Goal: Task Accomplishment & Management: Use online tool/utility

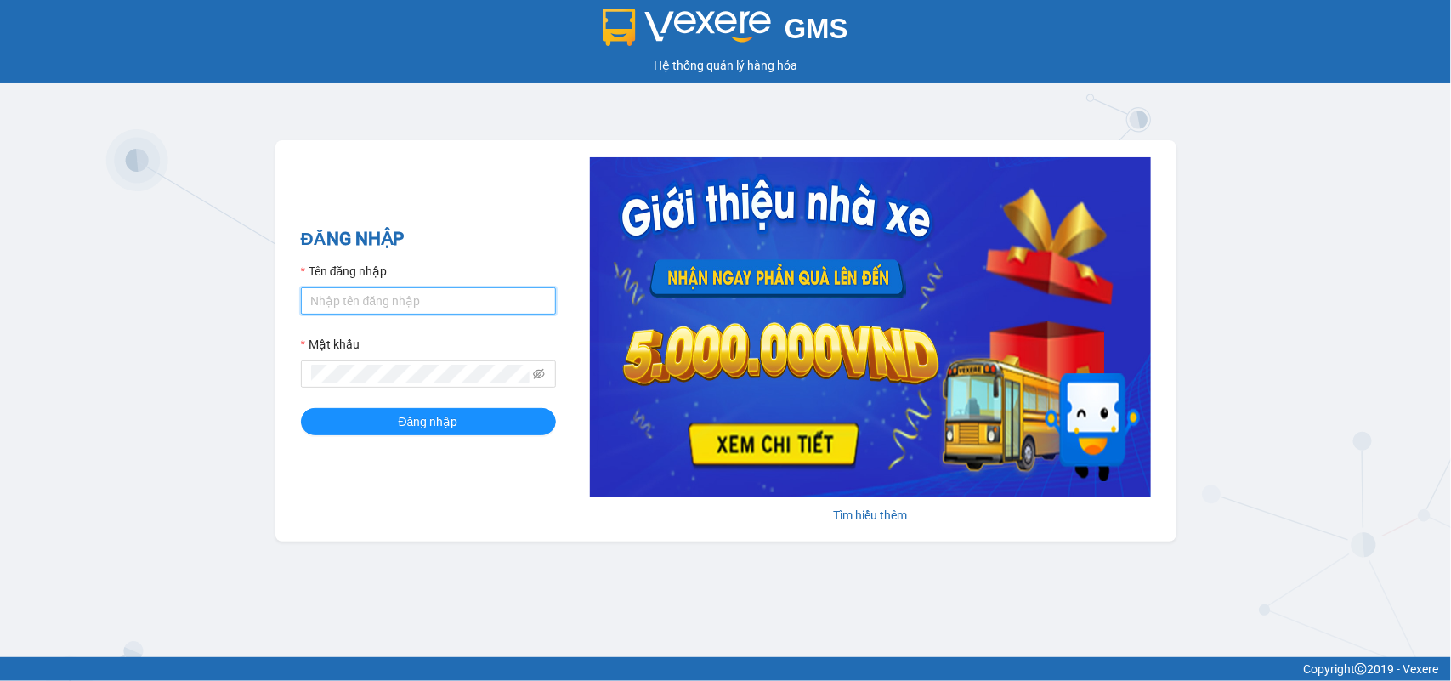
click at [358, 308] on input "Tên đăng nhập" at bounding box center [428, 300] width 255 height 27
type input "phuong.phucanex"
click at [301, 408] on button "Đăng nhập" at bounding box center [428, 421] width 255 height 27
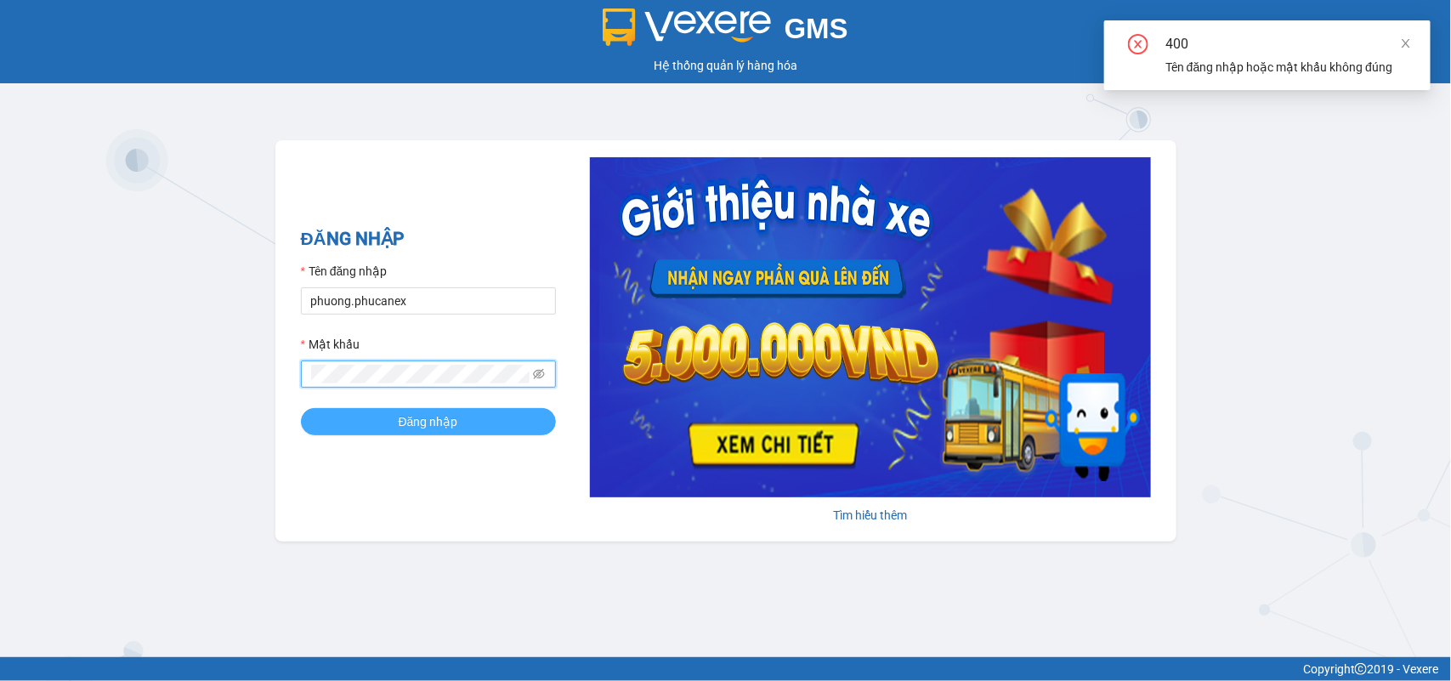
click at [423, 422] on span "Đăng nhập" at bounding box center [429, 421] width 60 height 19
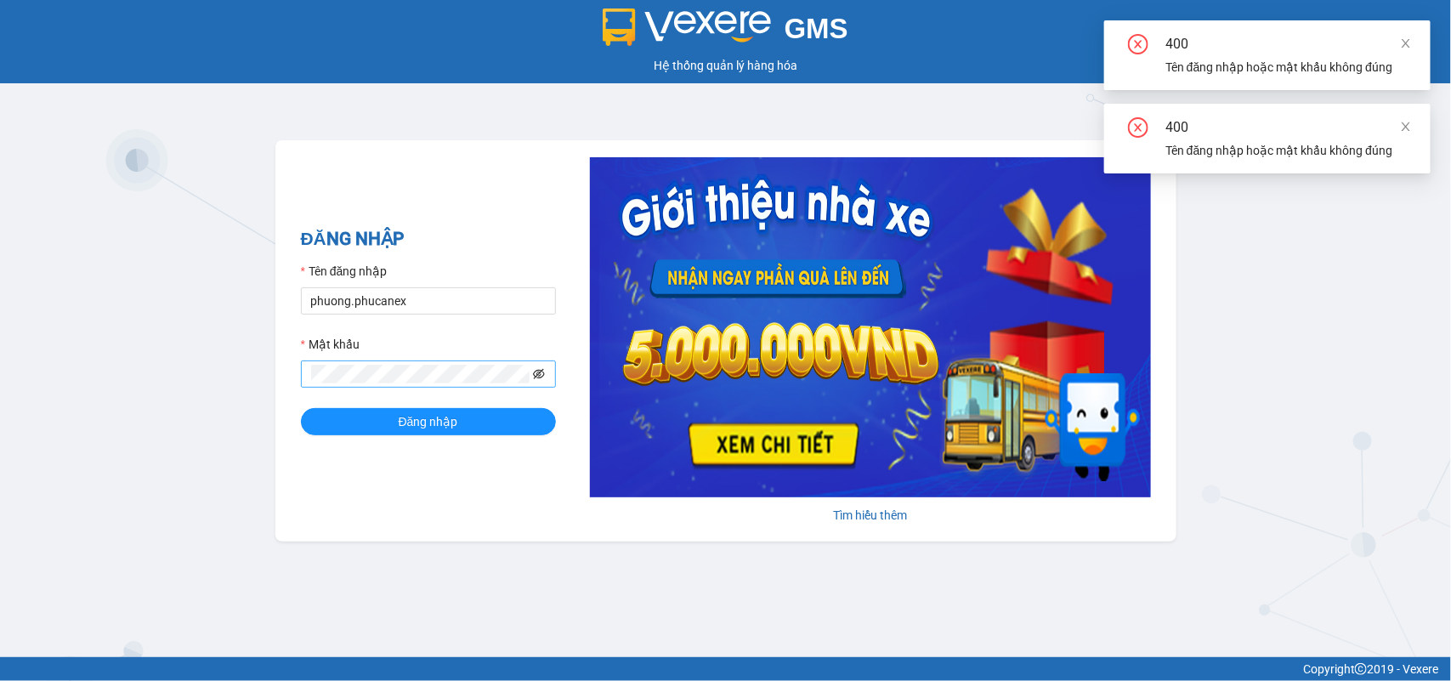
click at [544, 374] on icon "eye-invisible" at bounding box center [539, 374] width 12 height 10
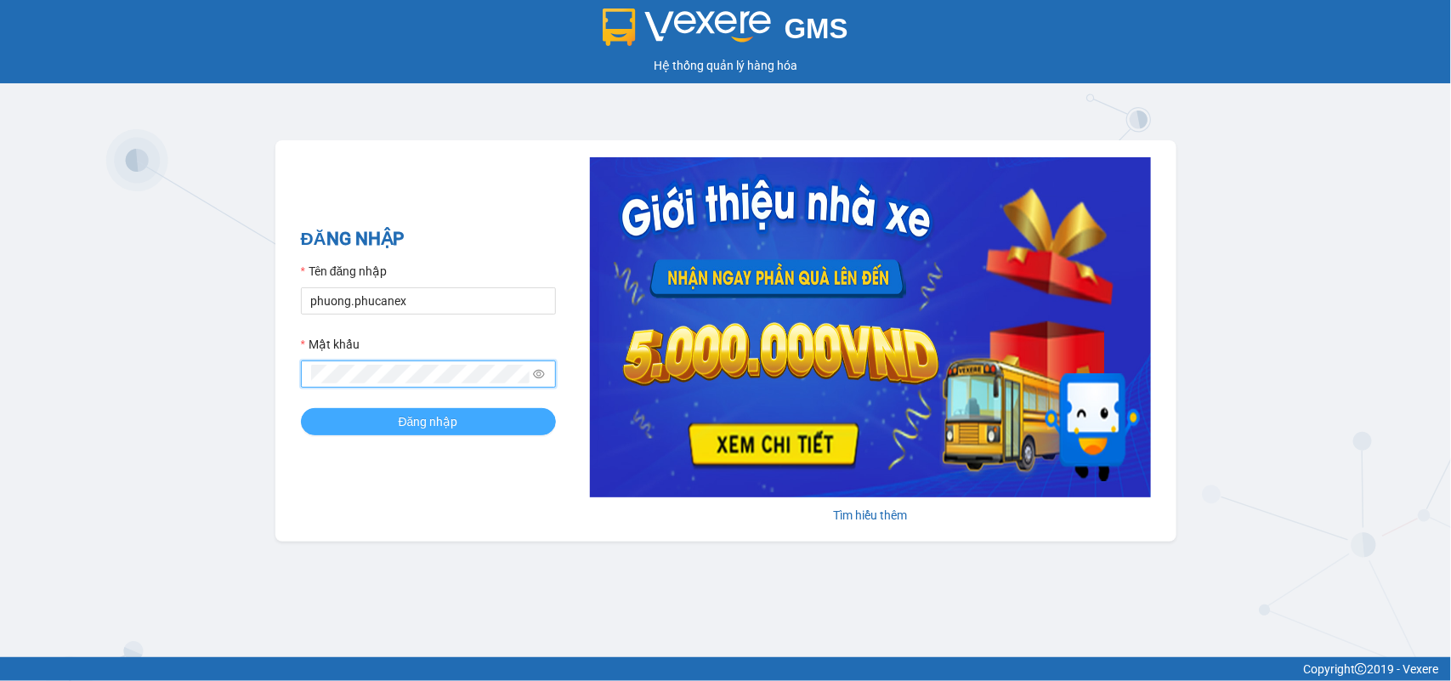
click at [395, 425] on button "Đăng nhập" at bounding box center [428, 421] width 255 height 27
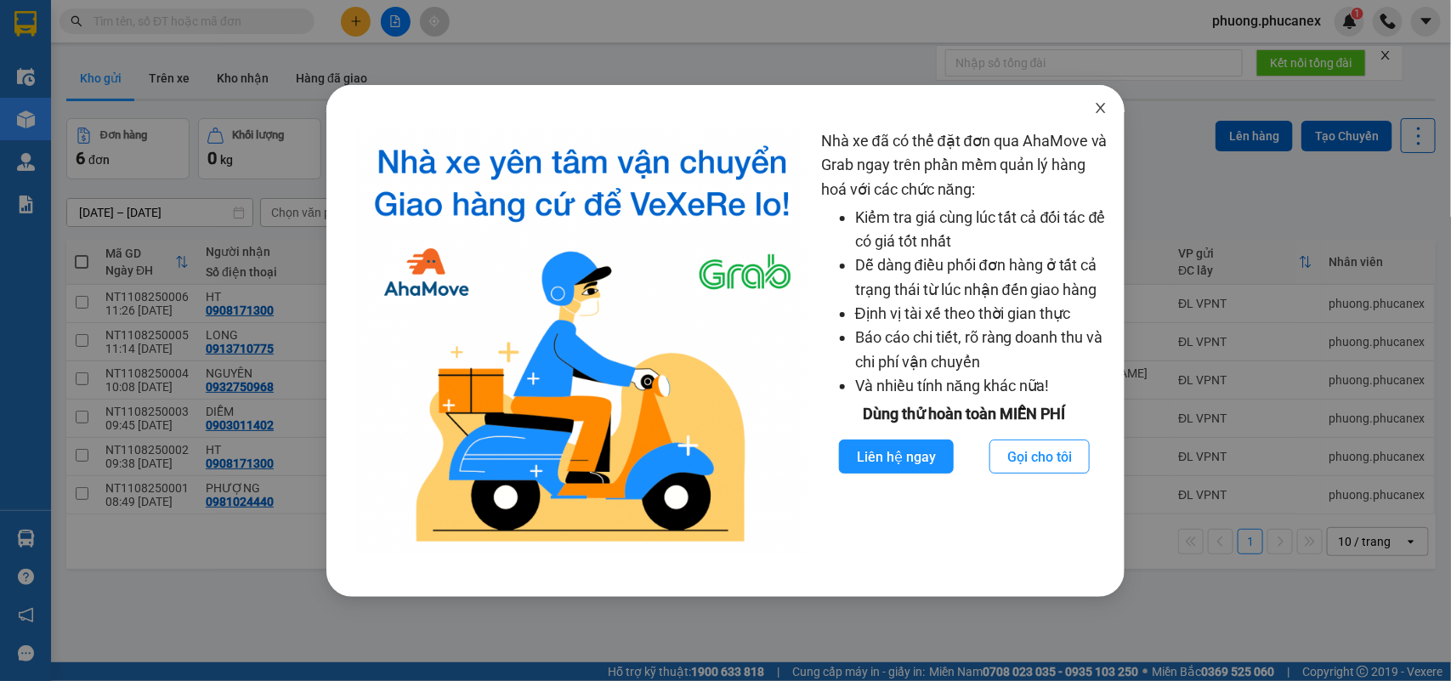
click at [1097, 101] on icon "close" at bounding box center [1101, 108] width 14 height 14
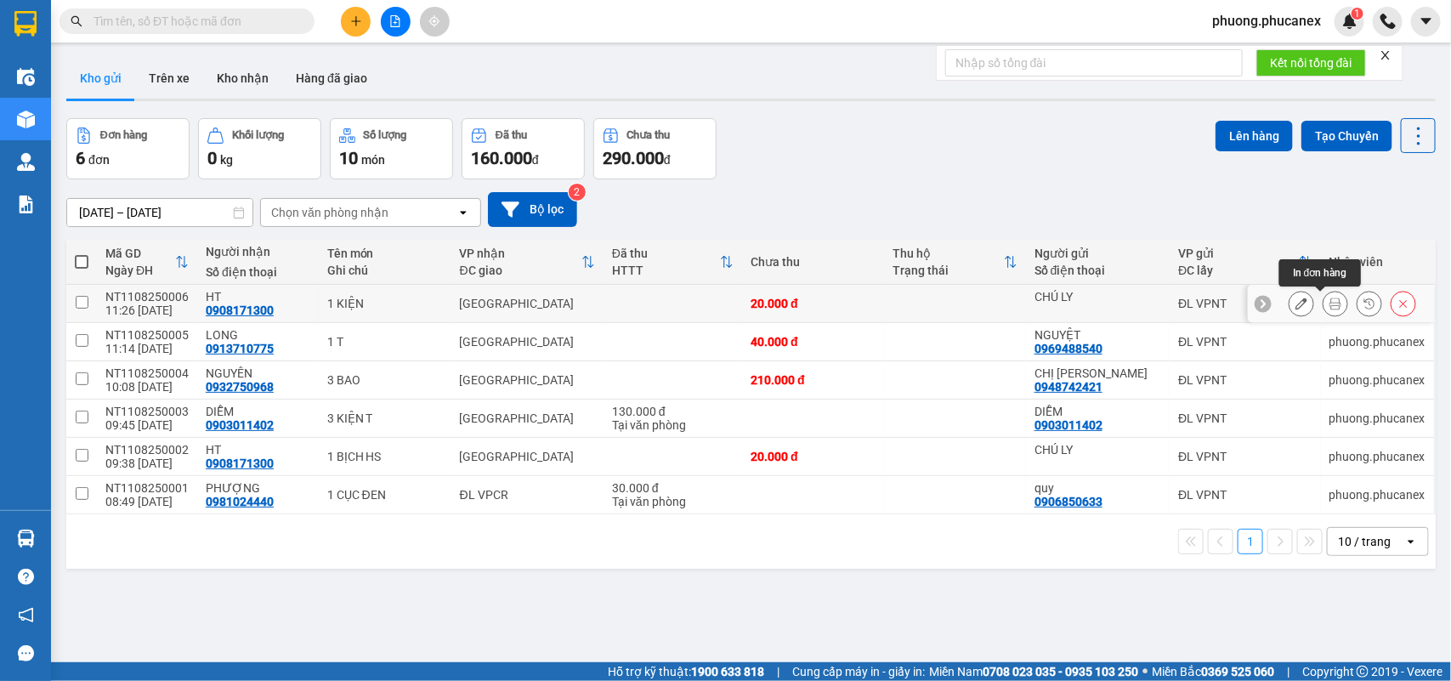
click at [1329, 303] on icon at bounding box center [1335, 304] width 12 height 12
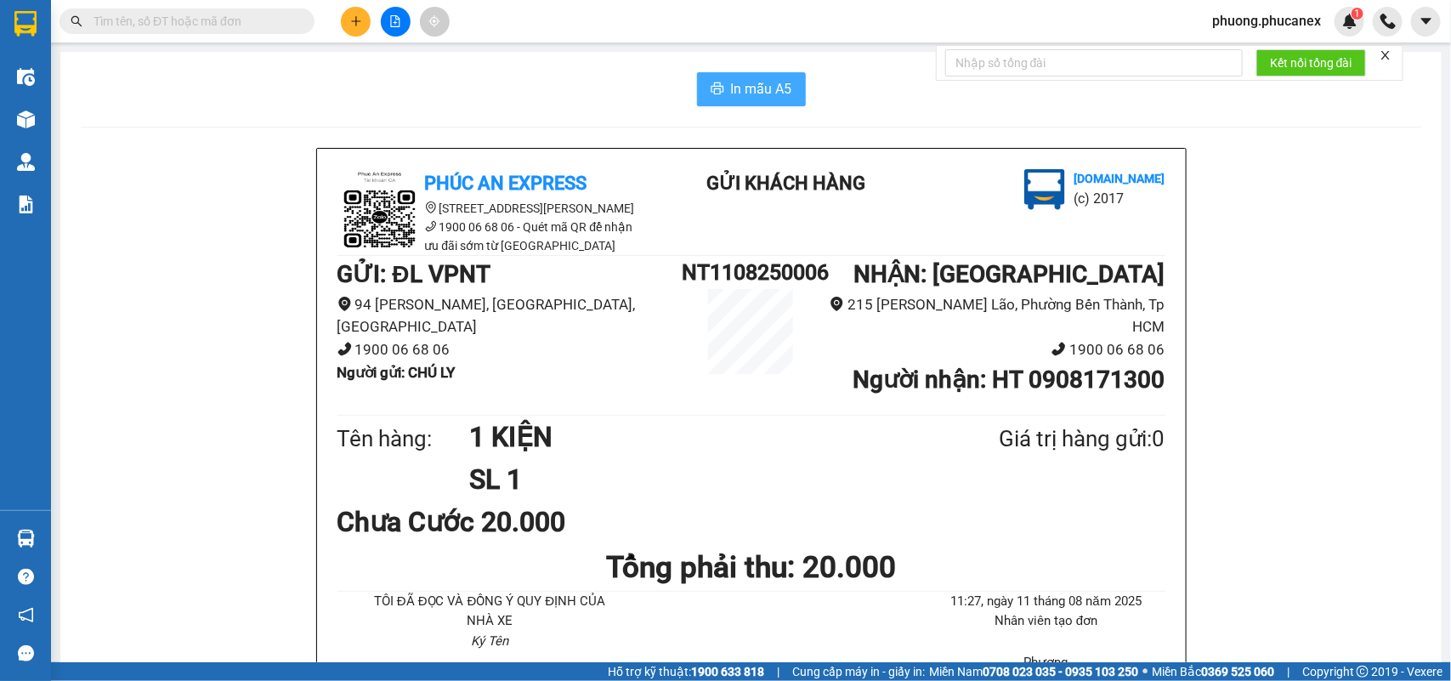
click at [751, 92] on span "In mẫu A5" at bounding box center [761, 88] width 61 height 21
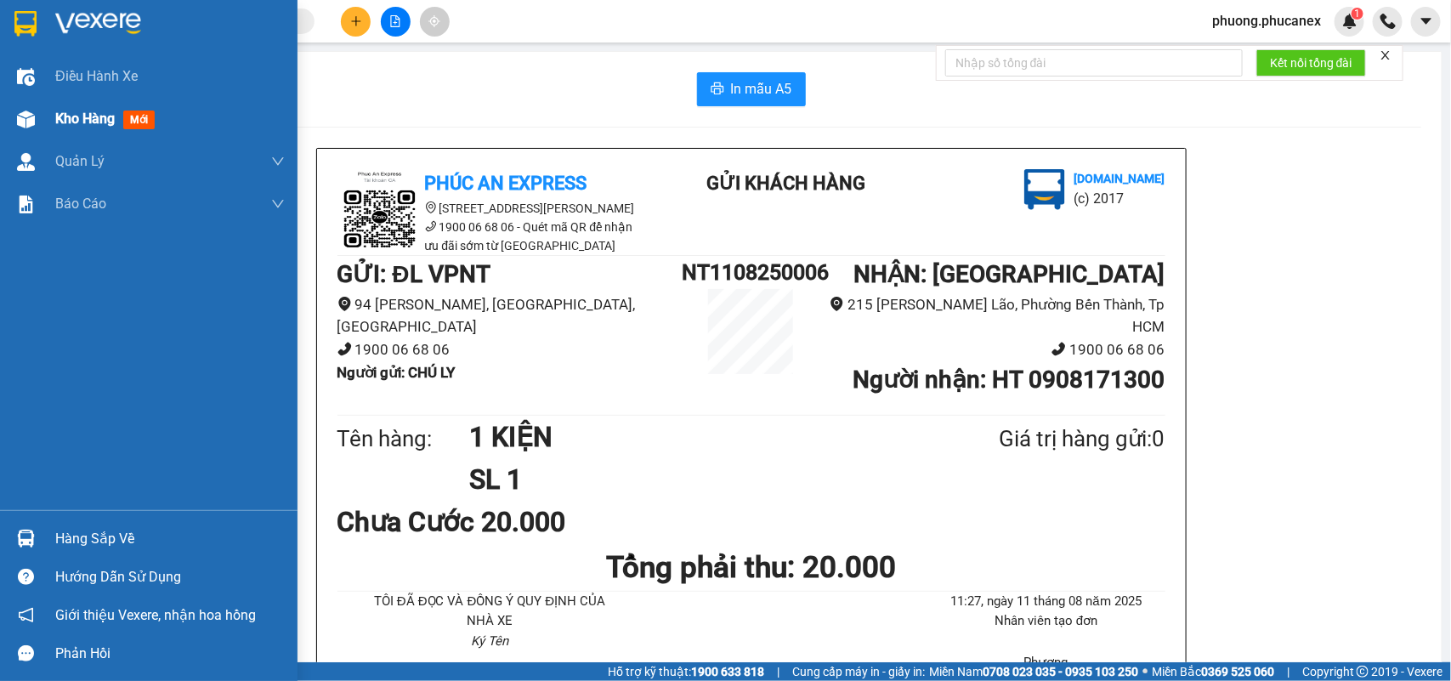
click at [62, 106] on div "Kho hàng mới" at bounding box center [170, 119] width 230 height 43
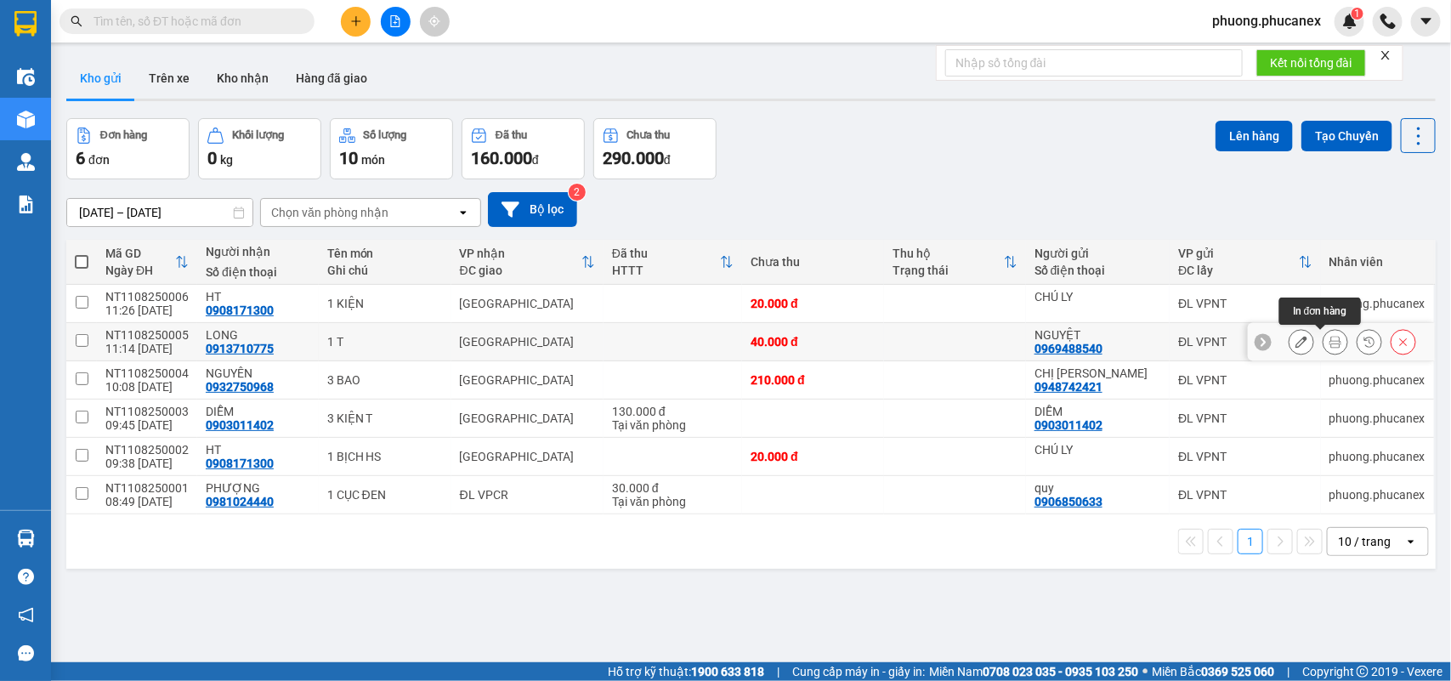
click at [1329, 337] on icon at bounding box center [1335, 342] width 12 height 12
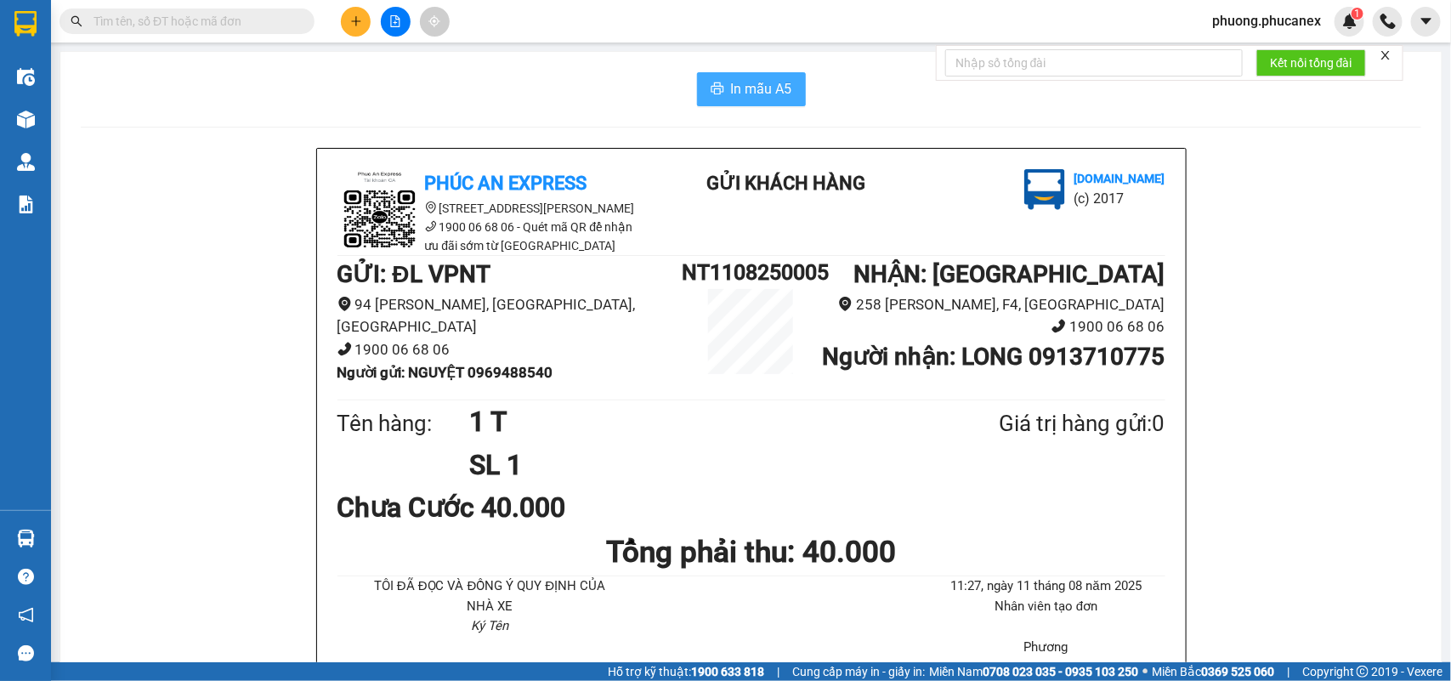
click at [757, 94] on span "In mẫu A5" at bounding box center [761, 88] width 61 height 21
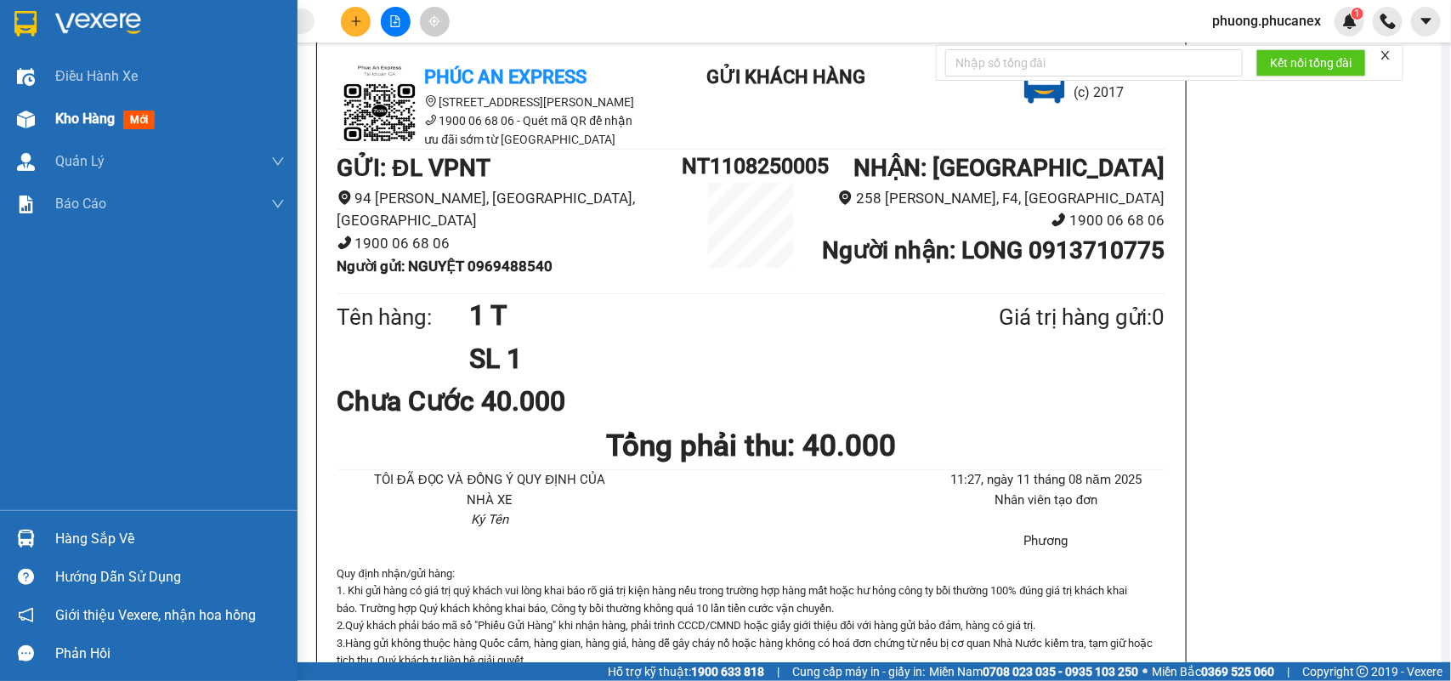
click at [96, 104] on div "Kho hàng mới" at bounding box center [170, 119] width 230 height 43
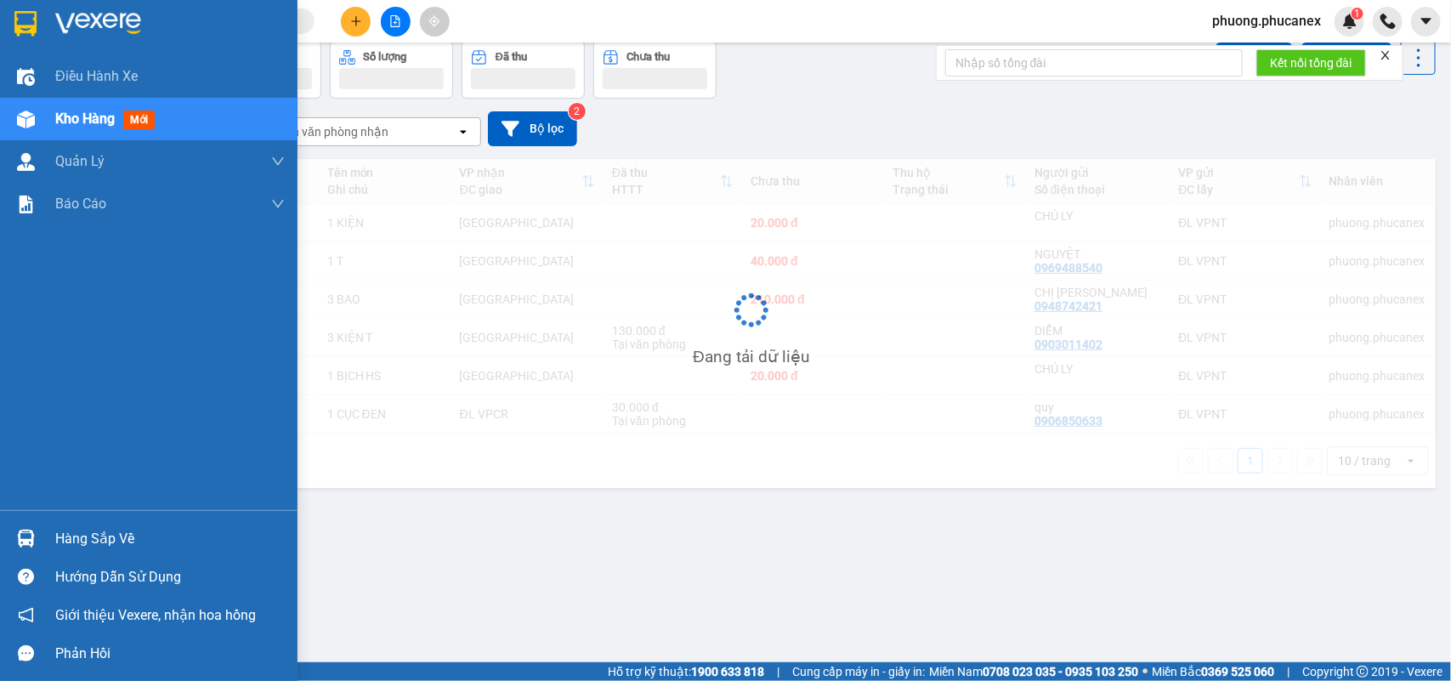
scroll to position [78, 0]
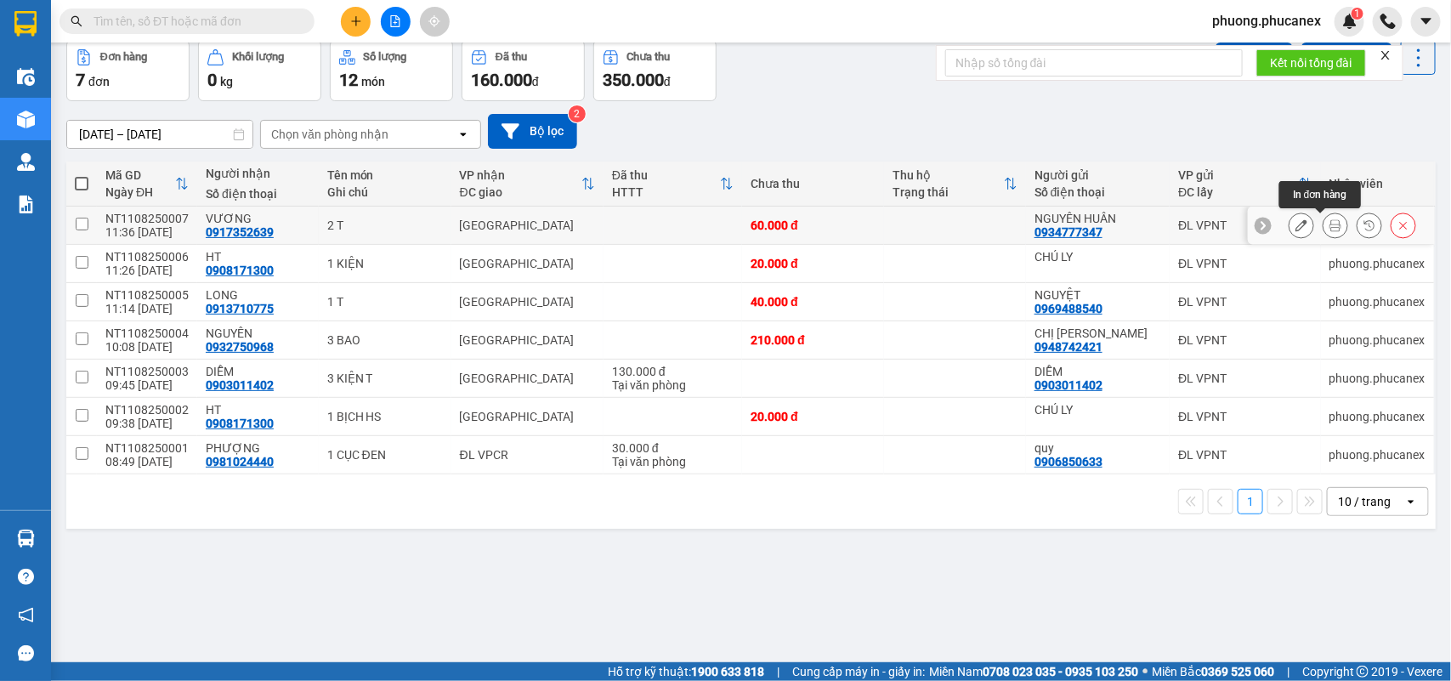
click at [1329, 230] on icon at bounding box center [1335, 225] width 12 height 12
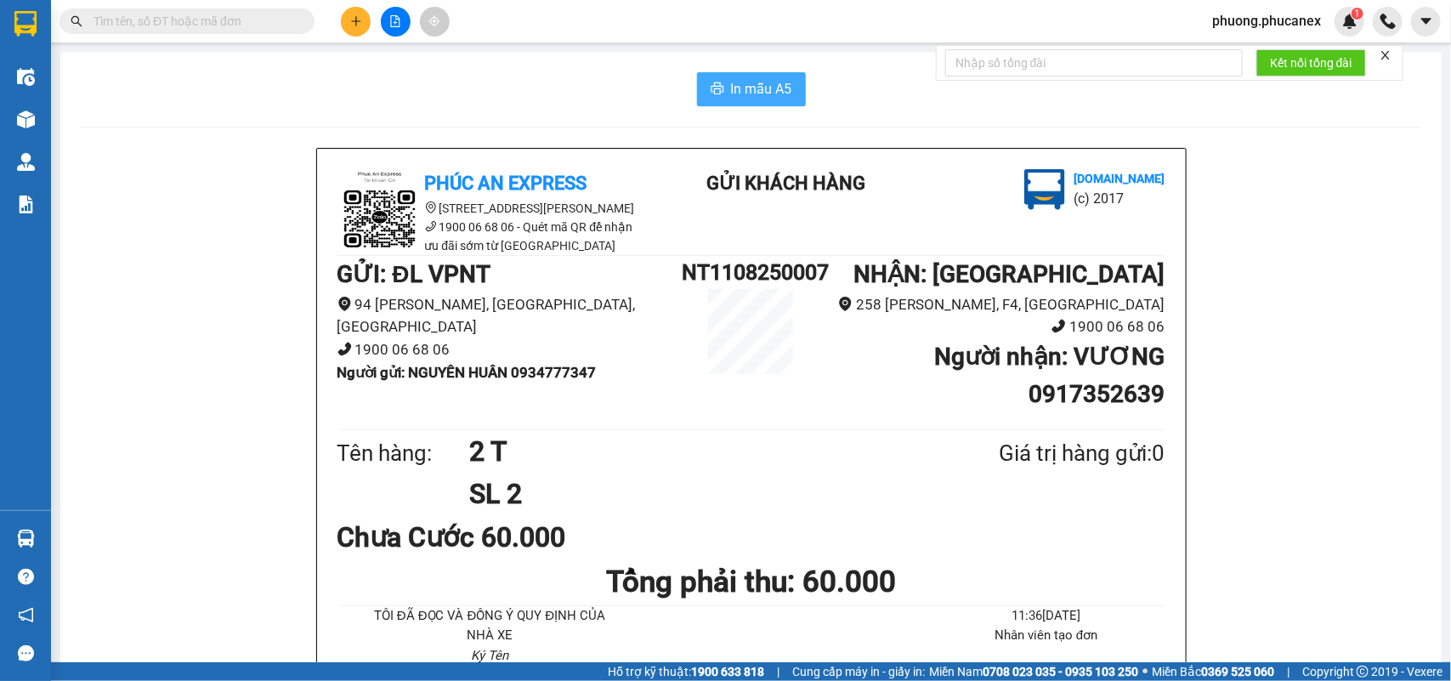
click at [755, 99] on span "In mẫu A5" at bounding box center [761, 88] width 61 height 21
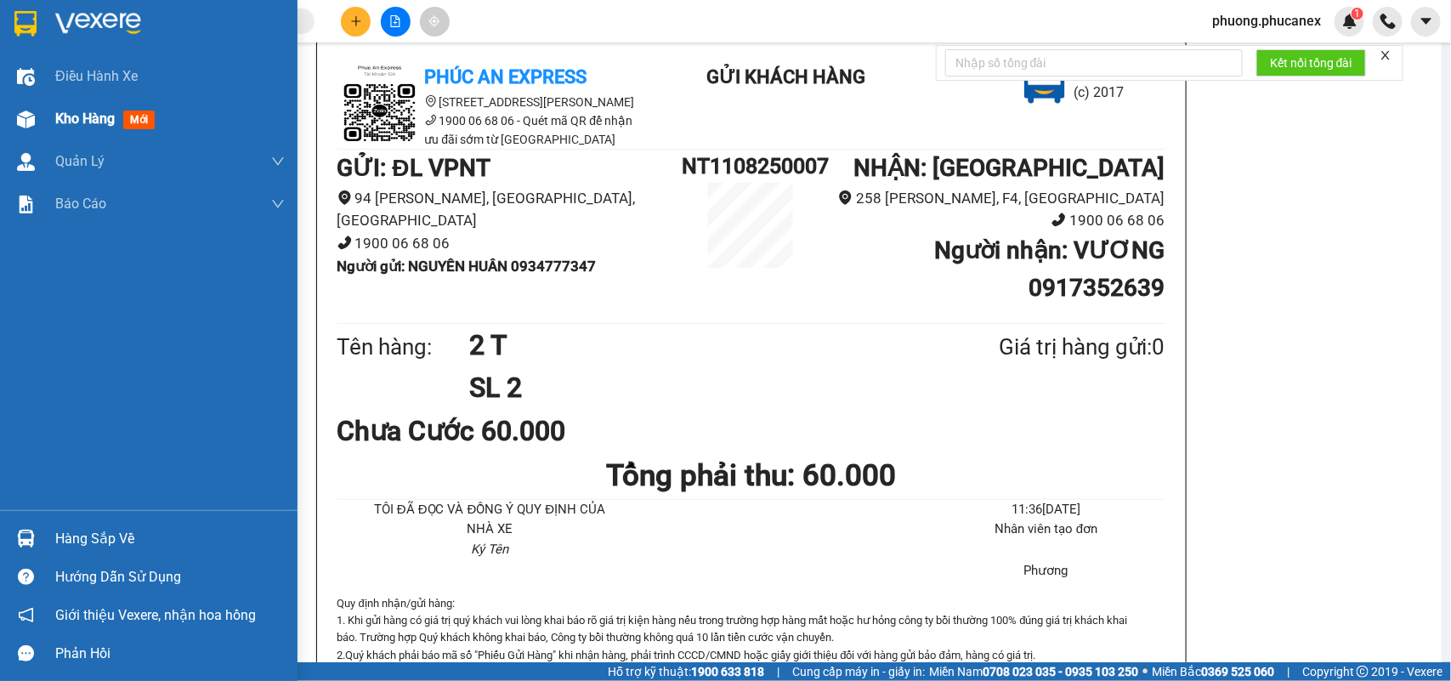
click at [99, 111] on span "Kho hàng" at bounding box center [85, 119] width 60 height 16
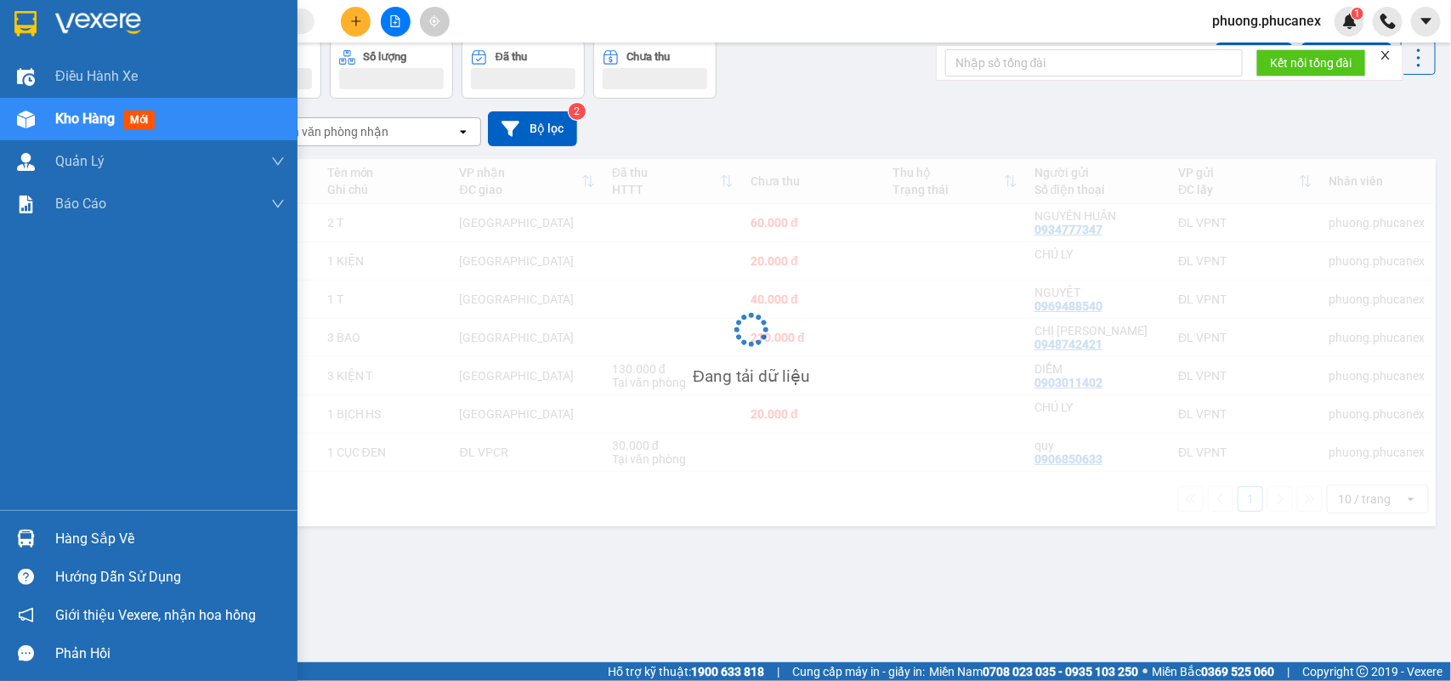
scroll to position [78, 0]
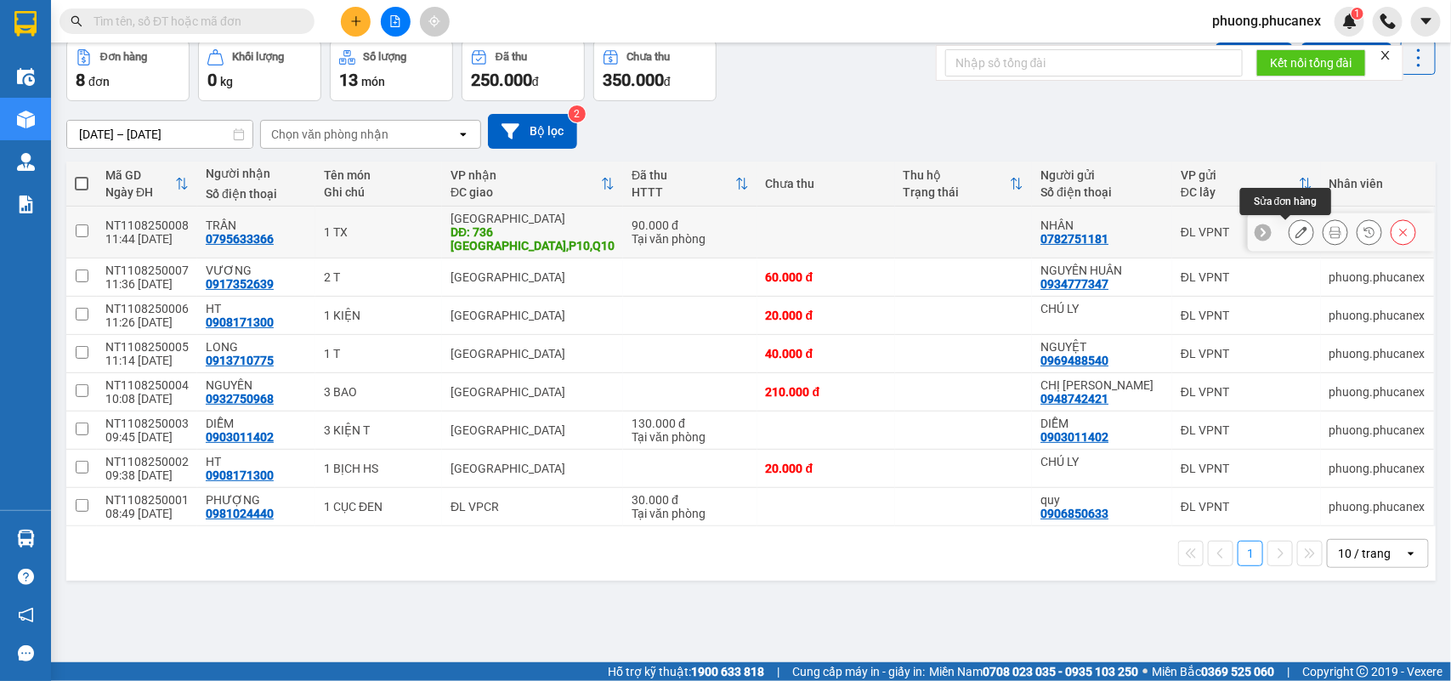
click at [1295, 226] on icon at bounding box center [1301, 232] width 12 height 12
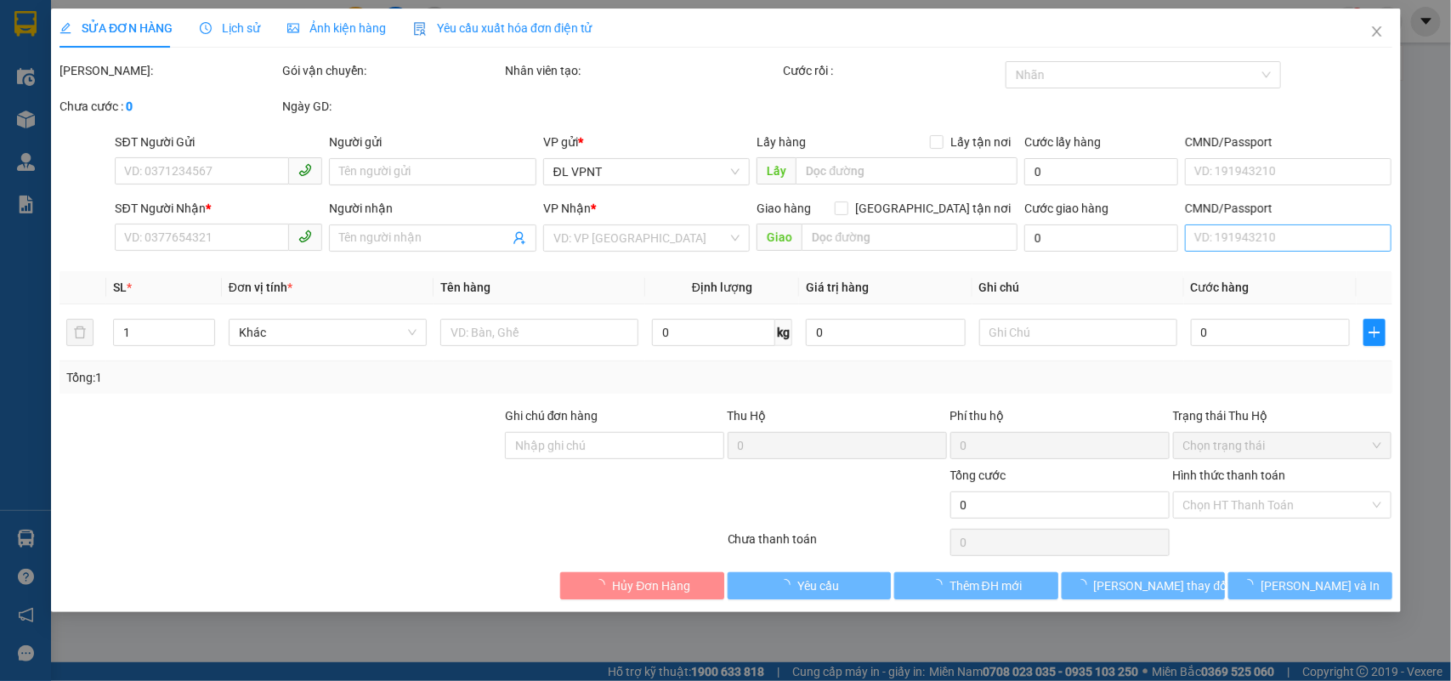
type input "0782751181"
type input "NHÂN"
type input "0795633366"
type input "TRẦN"
type input "736 [GEOGRAPHIC_DATA],P10,Q10"
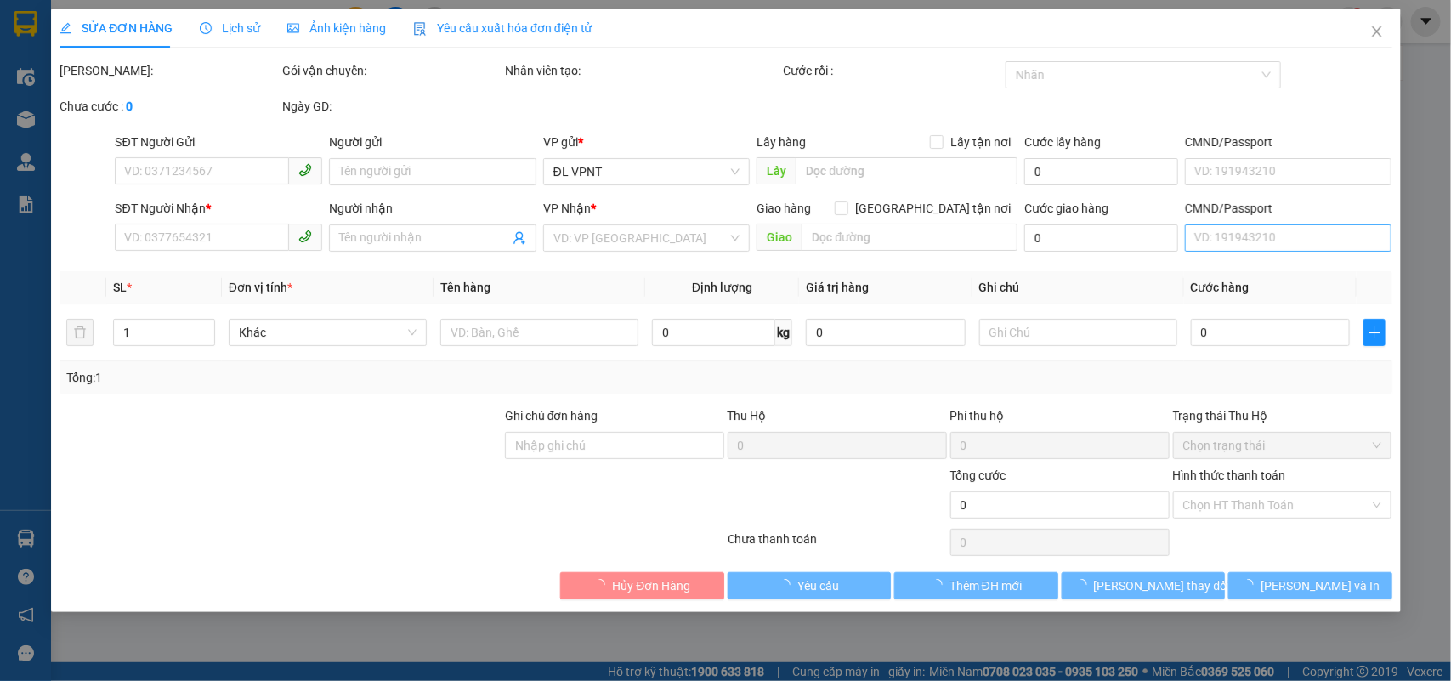
type input "50.000"
type input "90.000"
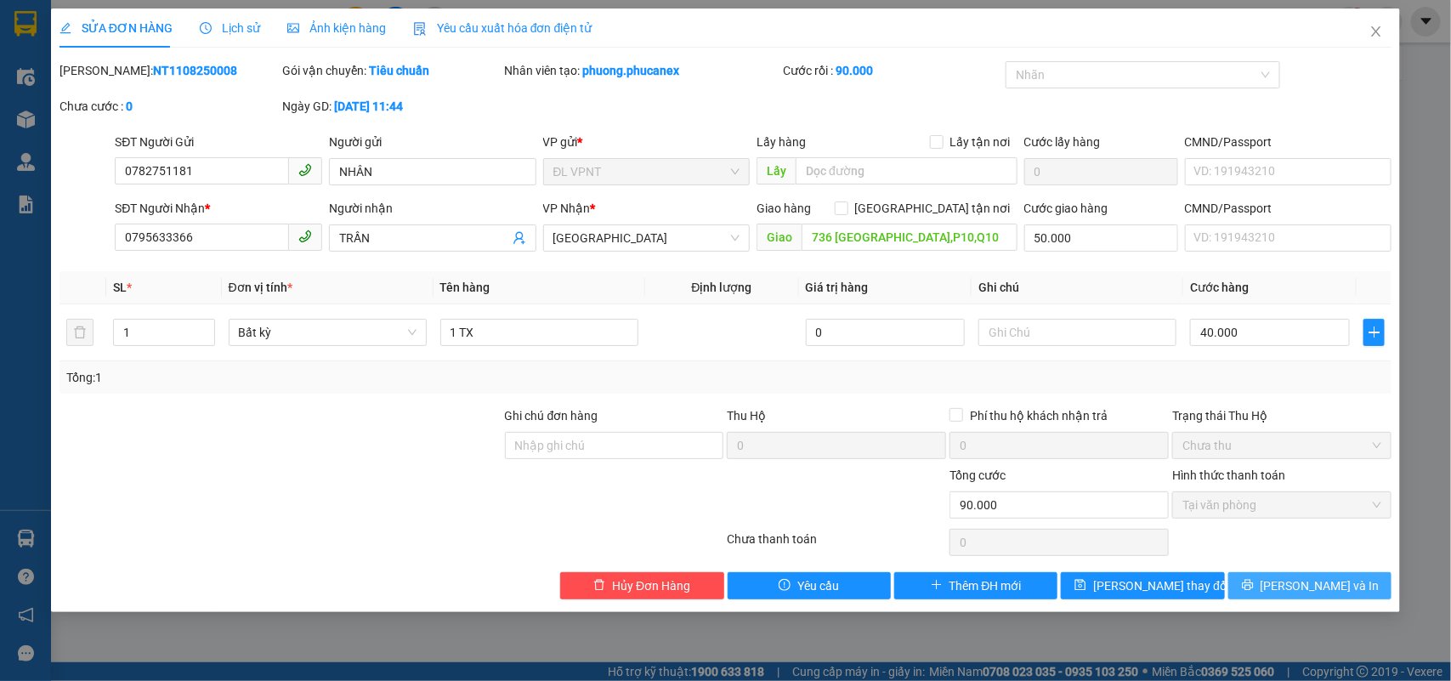
click at [1290, 574] on button "[PERSON_NAME] và In" at bounding box center [1309, 585] width 163 height 27
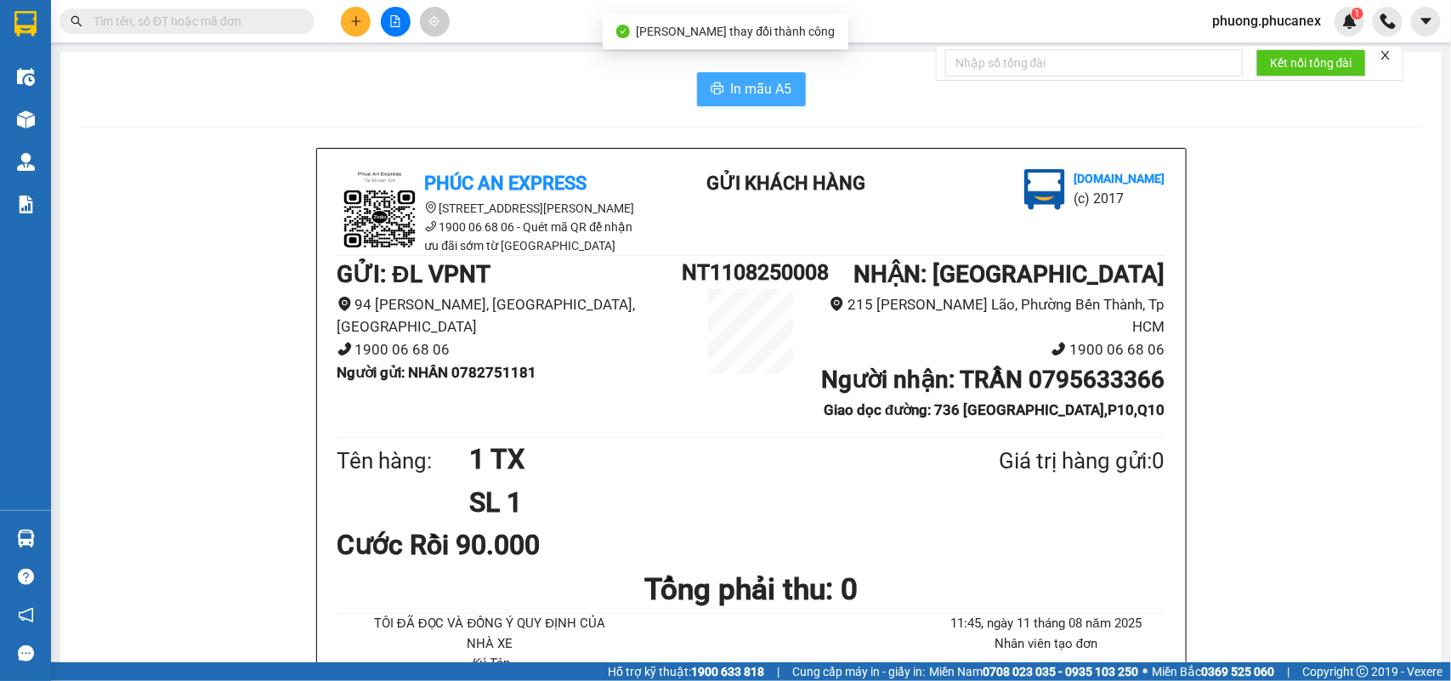
click at [746, 87] on span "In mẫu A5" at bounding box center [761, 88] width 61 height 21
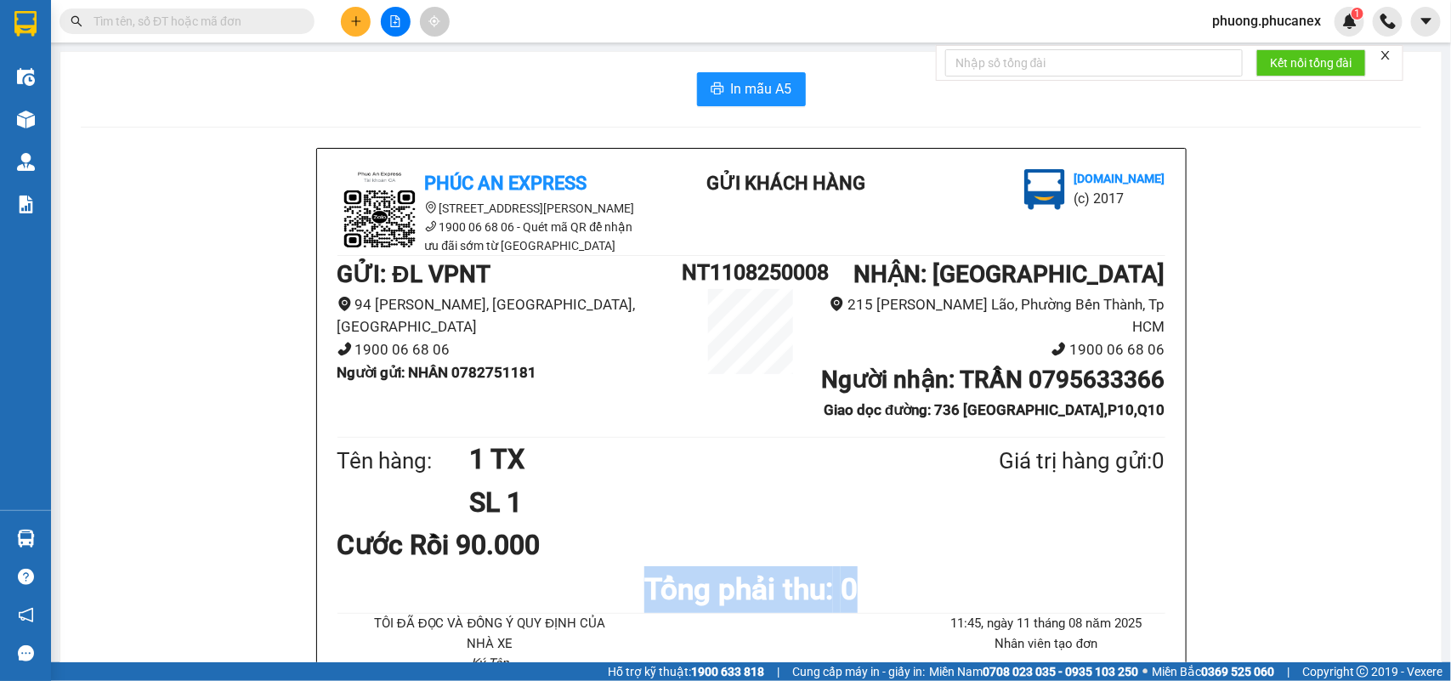
click at [1103, 608] on div "Phúc An Express [STREET_ADDRESS][PERSON_NAME] 1900 06 68 06 - Quét mã QR để nhậ…" at bounding box center [751, 543] width 869 height 789
